Goal: Information Seeking & Learning: Check status

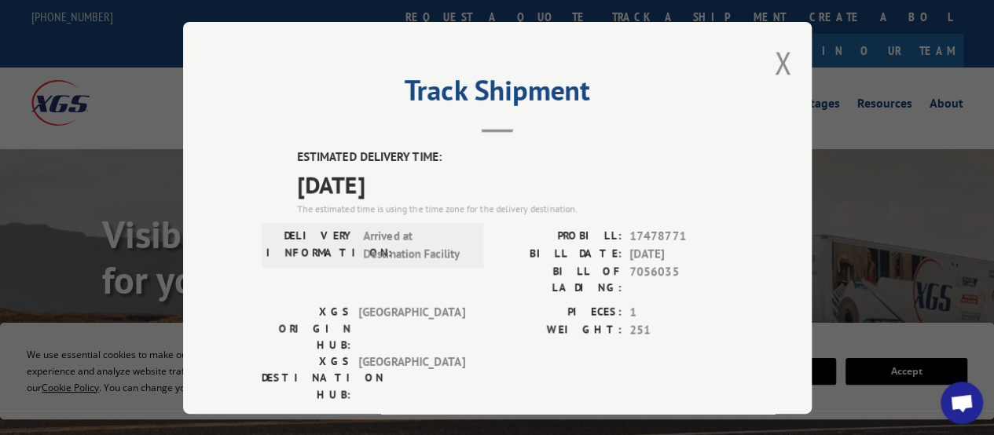
click at [804, 68] on div "Track Shipment ESTIMATED DELIVERY TIME: [DATE] The estimated time is using the …" at bounding box center [497, 218] width 628 height 392
click at [793, 67] on div "Track Shipment ESTIMATED DELIVERY TIME: [DATE] The estimated time is using the …" at bounding box center [497, 218] width 628 height 392
click at [774, 62] on button "Close modal" at bounding box center [782, 63] width 17 height 42
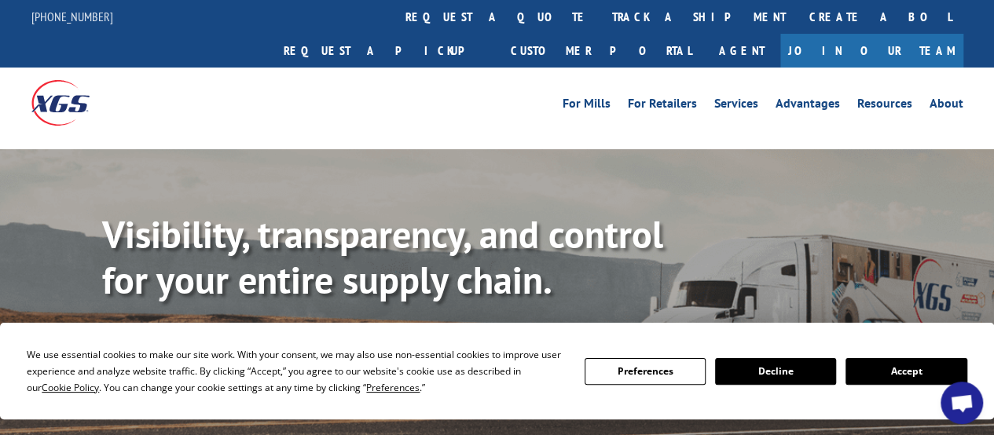
drag, startPoint x: 476, startPoint y: 25, endPoint x: 471, endPoint y: 40, distance: 15.7
click at [600, 25] on link "track a shipment" at bounding box center [698, 17] width 197 height 34
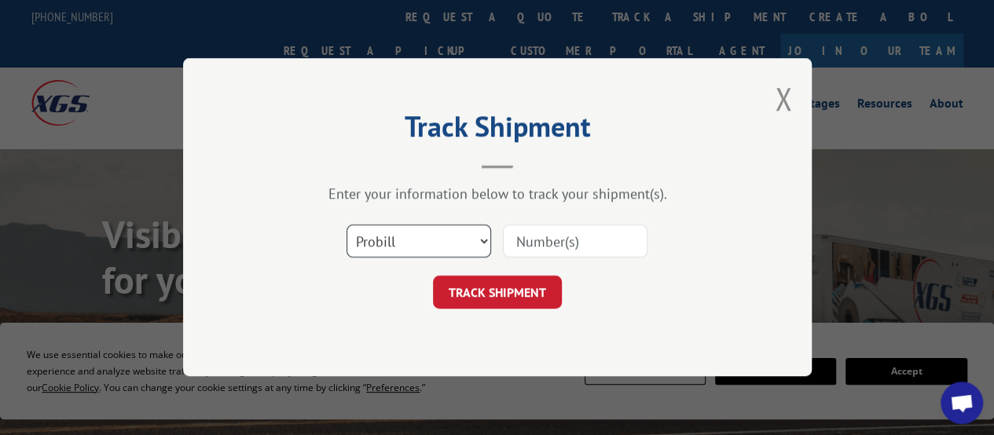
drag, startPoint x: 396, startPoint y: 243, endPoint x: 388, endPoint y: 254, distance: 14.2
click at [396, 243] on select "Select category... Probill BOL PO" at bounding box center [418, 241] width 145 height 33
select select "po"
click at [346, 225] on select "Select category... Probill BOL PO" at bounding box center [418, 241] width 145 height 33
paste input "18511841"
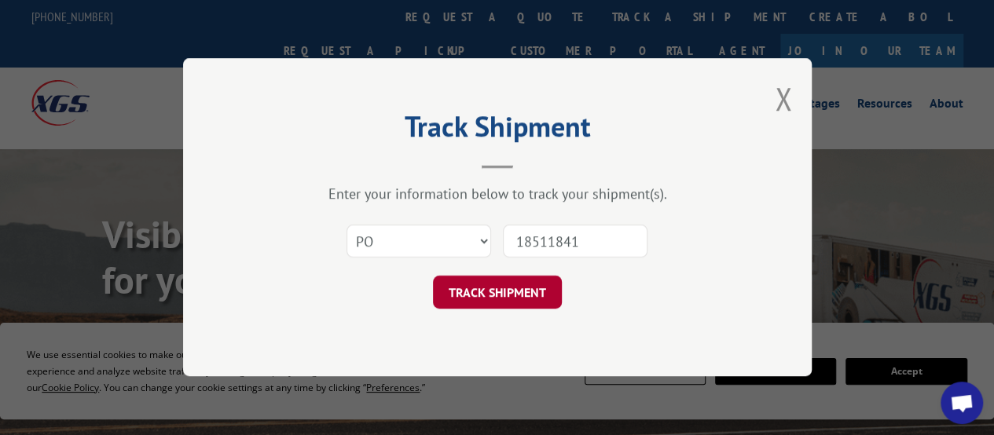
type input "18511841"
click at [496, 285] on button "TRACK SHIPMENT" at bounding box center [497, 292] width 129 height 33
